Goal: Information Seeking & Learning: Learn about a topic

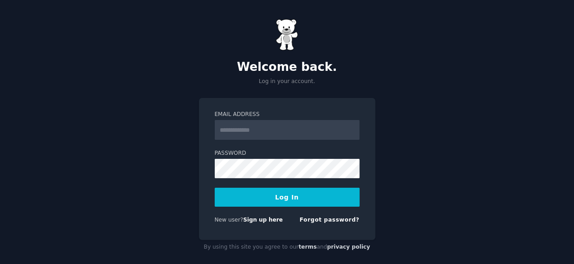
click at [524, 118] on div "Welcome back. Log in your account. Email Address Password Log In New user? Sign…" at bounding box center [287, 136] width 574 height 273
click at [272, 126] on input "Email Address" at bounding box center [287, 130] width 145 height 20
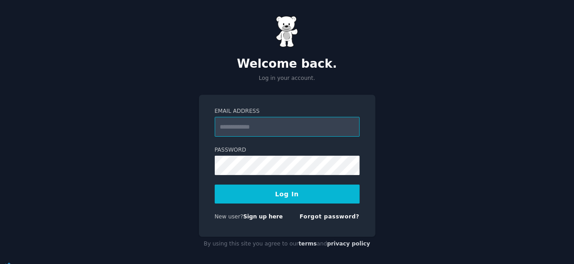
scroll to position [9, 0]
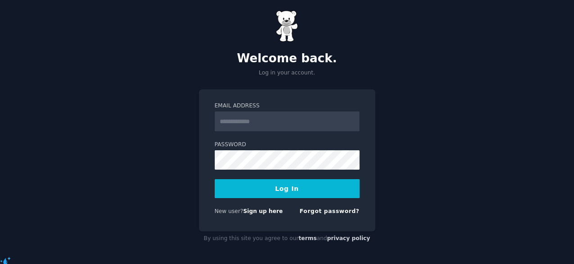
click at [430, 191] on div "Welcome back. Log in your account. Email Address Password Log In New user? Sign…" at bounding box center [287, 127] width 574 height 273
click at [307, 123] on input "Email Address" at bounding box center [287, 121] width 145 height 20
type input "**********"
click at [294, 120] on input "**********" at bounding box center [287, 121] width 145 height 20
click at [293, 119] on input "Email Address" at bounding box center [287, 121] width 145 height 20
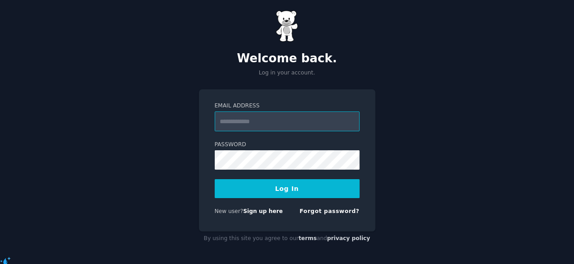
type input "**********"
click at [302, 190] on button "Log In" at bounding box center [287, 188] width 145 height 19
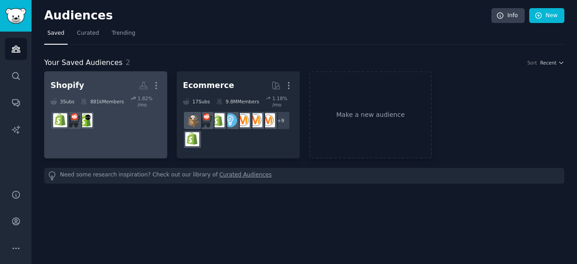
click at [88, 87] on h2 "Shopify More" at bounding box center [105, 85] width 110 height 16
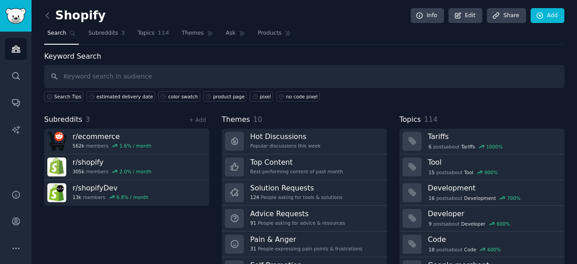
click at [139, 73] on input "text" at bounding box center [304, 76] width 520 height 23
type input "color filter"
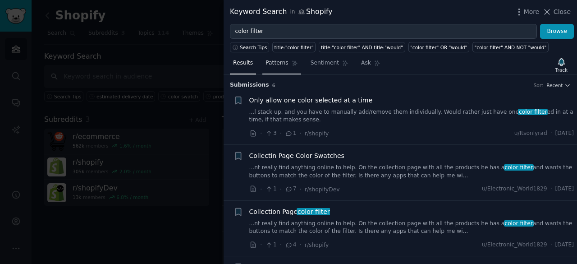
click at [269, 66] on link "Patterns" at bounding box center [281, 65] width 38 height 18
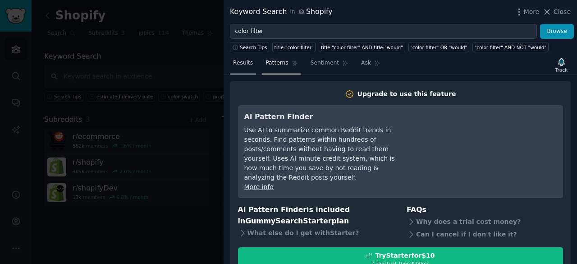
click at [241, 64] on span "Results" at bounding box center [243, 63] width 20 height 8
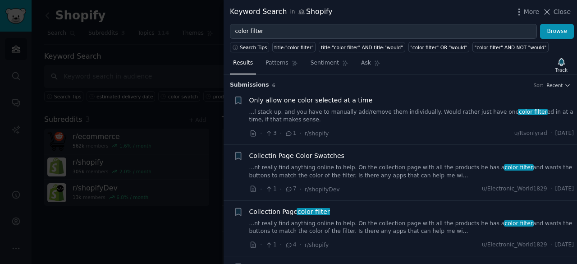
drag, startPoint x: 327, startPoint y: 110, endPoint x: 302, endPoint y: 122, distance: 27.6
click at [302, 122] on link "...l stack up, and you have to manually add/remove them individually. Would rat…" at bounding box center [411, 116] width 325 height 16
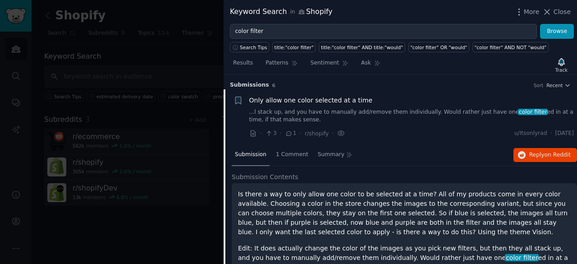
scroll to position [14, 0]
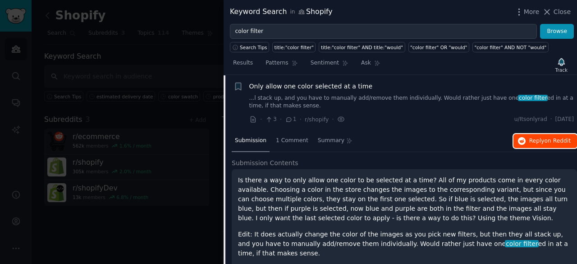
click at [531, 139] on span "Reply on Reddit" at bounding box center [549, 141] width 41 height 8
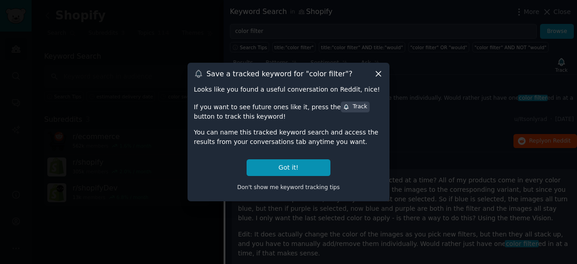
click at [379, 73] on icon at bounding box center [378, 73] width 9 height 9
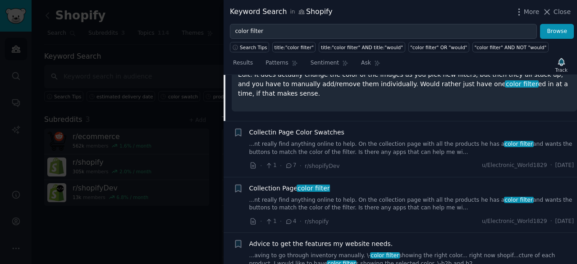
scroll to position [174, 0]
drag, startPoint x: 296, startPoint y: 118, endPoint x: 283, endPoint y: 131, distance: 17.5
click at [283, 140] on link "...nt really find anything online to help. On the collection page with all the …" at bounding box center [411, 148] width 325 height 16
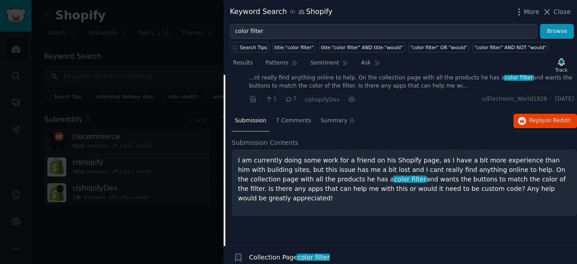
scroll to position [69, 0]
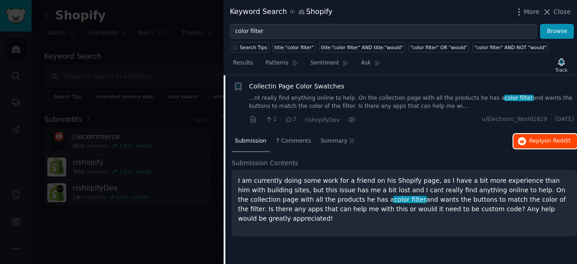
click at [551, 143] on span "on Reddit" at bounding box center [557, 140] width 26 height 6
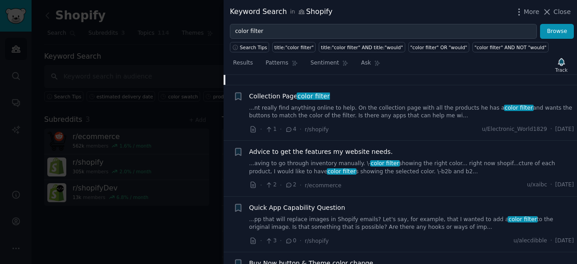
scroll to position [292, 0]
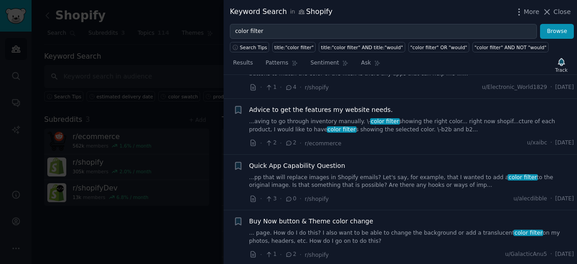
click at [344, 126] on link "...aving to go through inventory manually. \- color filter showing the right co…" at bounding box center [411, 126] width 325 height 16
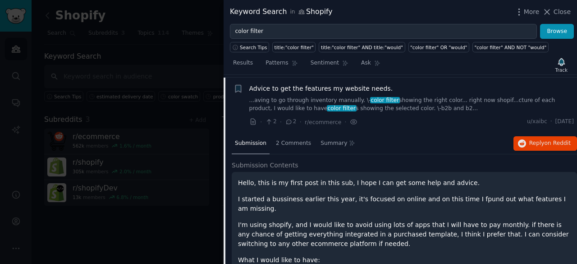
scroll to position [181, 0]
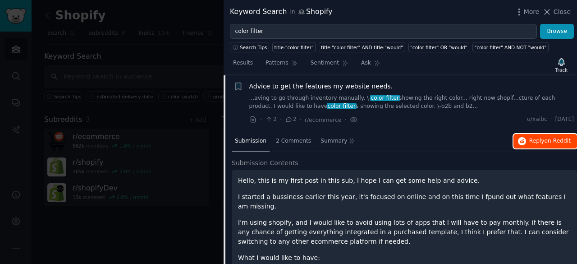
click at [540, 142] on span "Reply on Reddit" at bounding box center [549, 141] width 41 height 8
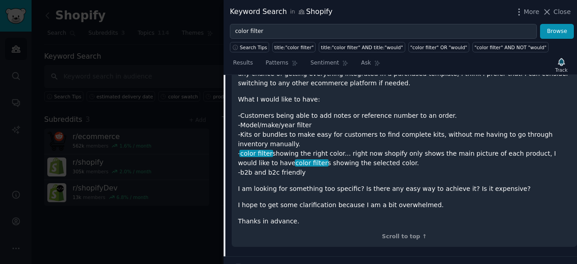
scroll to position [431, 0]
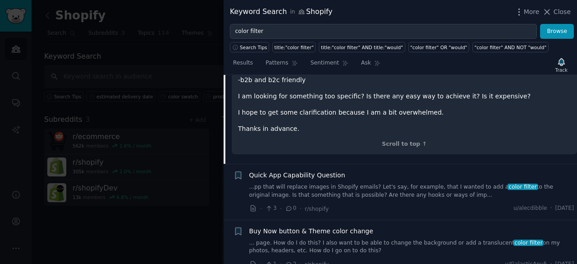
click at [360, 183] on link "...pp that will replace images in Shopify emails? Let's say, for example, that …" at bounding box center [411, 191] width 325 height 16
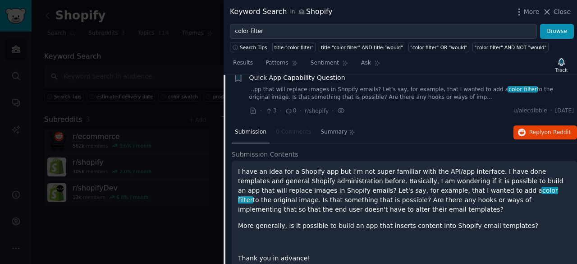
scroll to position [236, 0]
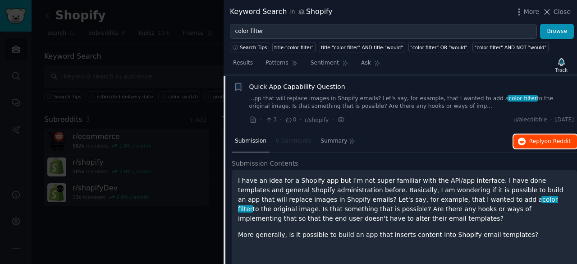
click at [539, 144] on button "Reply on Reddit" at bounding box center [545, 141] width 64 height 14
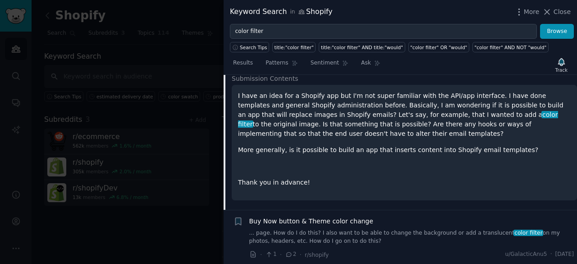
click at [449, 229] on link "... page. How do I do this? I also want to be able to change the background or …" at bounding box center [411, 237] width 325 height 16
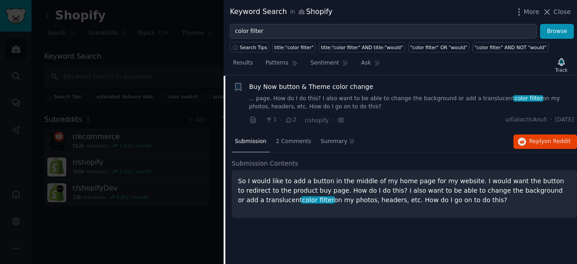
scroll to position [246, 0]
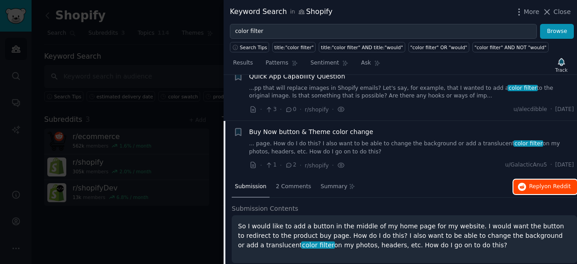
click at [543, 186] on span "Reply on Reddit" at bounding box center [549, 186] width 41 height 8
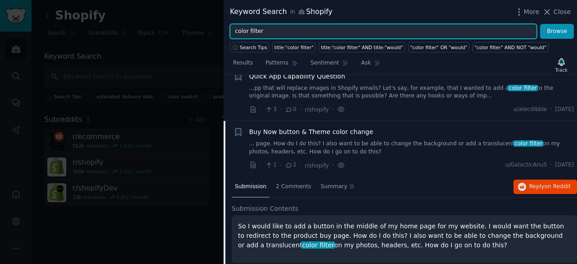
click at [309, 33] on input "color filter" at bounding box center [383, 31] width 307 height 15
click at [242, 26] on input "color filter" at bounding box center [383, 31] width 307 height 15
click at [540, 24] on button "Browse" at bounding box center [557, 31] width 34 height 15
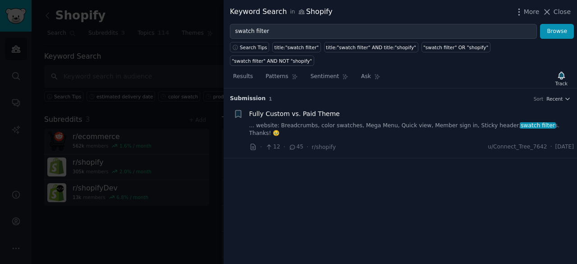
click at [378, 109] on div "Fully Custom vs. Paid Theme ... website: Breadcrumbs, color swatches, Mega Menu…" at bounding box center [411, 123] width 325 height 28
click at [410, 122] on link "... website: Breadcrumbs, color swatches, Mega Menu, Quick view, Member sign in…" at bounding box center [411, 130] width 325 height 16
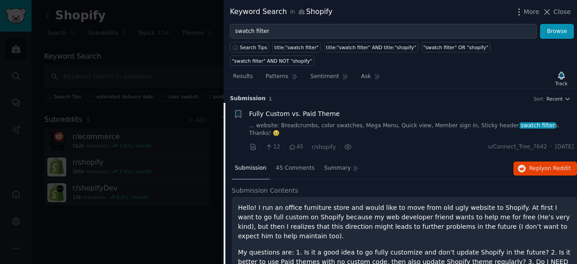
scroll to position [14, 0]
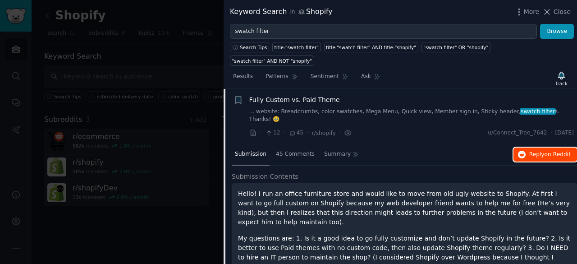
click at [537, 150] on span "Reply on Reddit" at bounding box center [549, 154] width 41 height 8
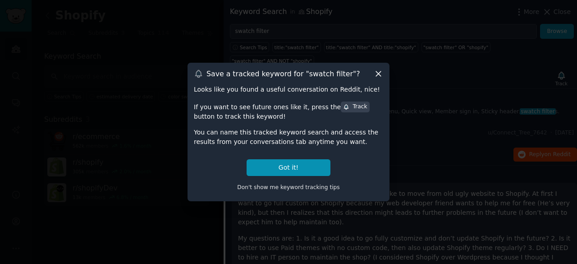
click at [377, 75] on icon at bounding box center [378, 73] width 5 height 5
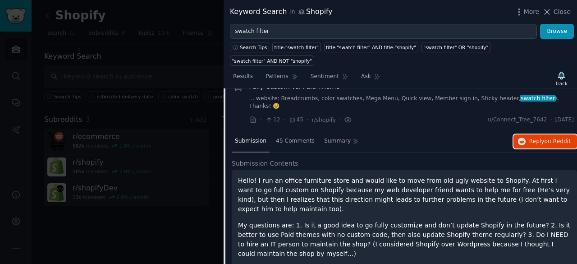
scroll to position [0, 0]
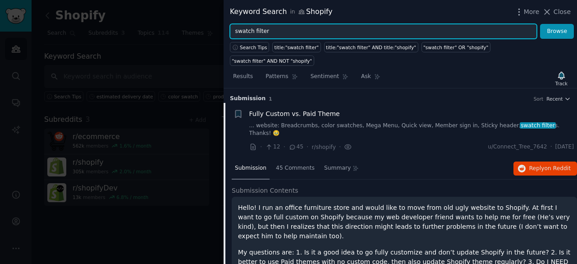
click at [302, 30] on input "swatch filter" at bounding box center [383, 31] width 307 height 15
click at [238, 32] on input "swatch filter" at bounding box center [383, 31] width 307 height 15
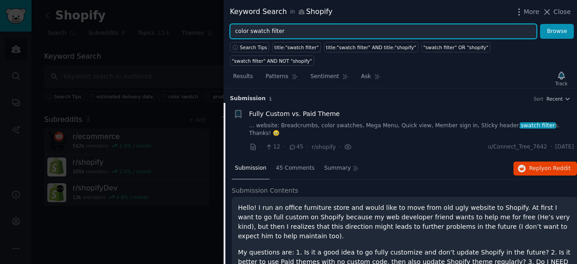
click at [540, 24] on button "Browse" at bounding box center [557, 31] width 34 height 15
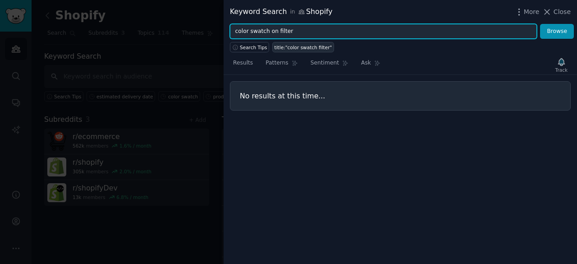
type input "color swatch on filter"
click at [540, 24] on button "Browse" at bounding box center [557, 31] width 34 height 15
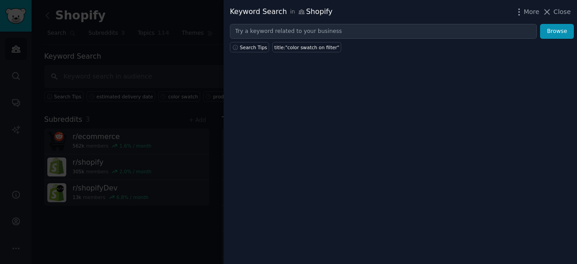
click at [206, 87] on div at bounding box center [288, 132] width 577 height 264
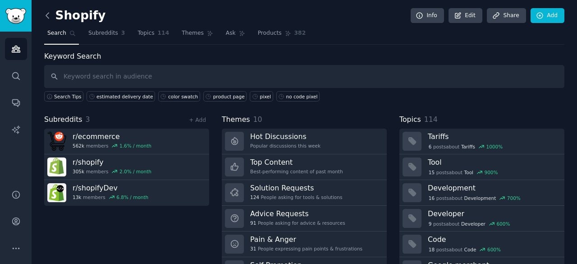
click at [49, 15] on icon at bounding box center [47, 15] width 9 height 9
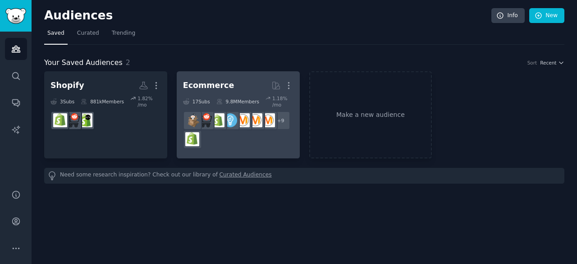
click at [232, 89] on h2 "Ecommerce More" at bounding box center [238, 85] width 110 height 16
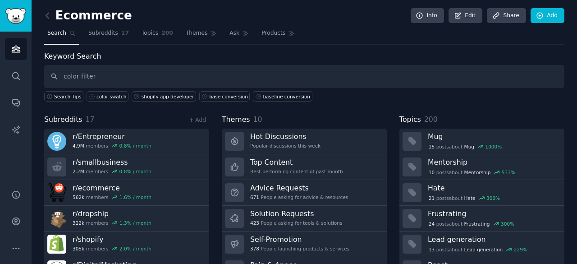
type input "color filter"
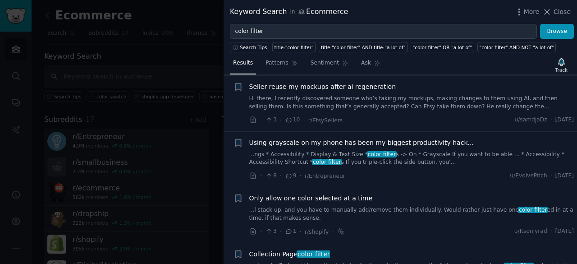
scroll to position [90, 0]
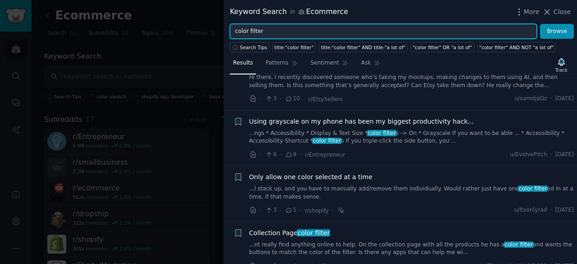
click at [250, 32] on input "color filter" at bounding box center [383, 31] width 307 height 15
click at [540, 24] on button "Browse" at bounding box center [557, 31] width 34 height 15
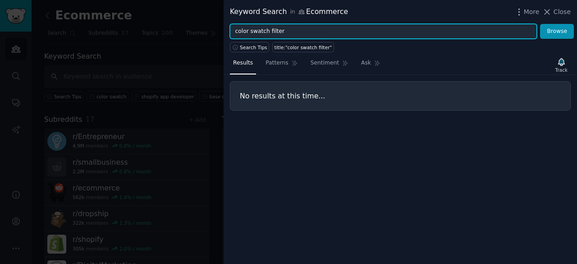
click at [239, 28] on input "color swatch filter" at bounding box center [383, 31] width 307 height 15
type input "swatch filter"
click at [540, 24] on button "Browse" at bounding box center [557, 31] width 34 height 15
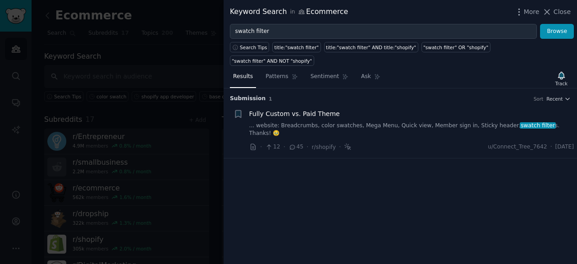
click at [155, 85] on div at bounding box center [288, 132] width 577 height 264
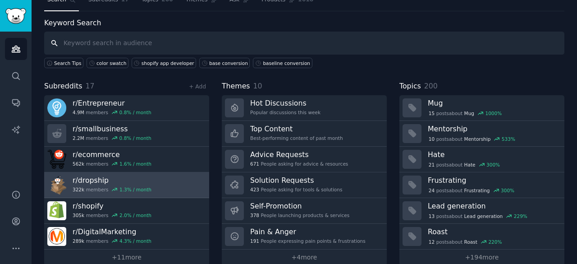
scroll to position [45, 0]
